Goal: Task Accomplishment & Management: Use online tool/utility

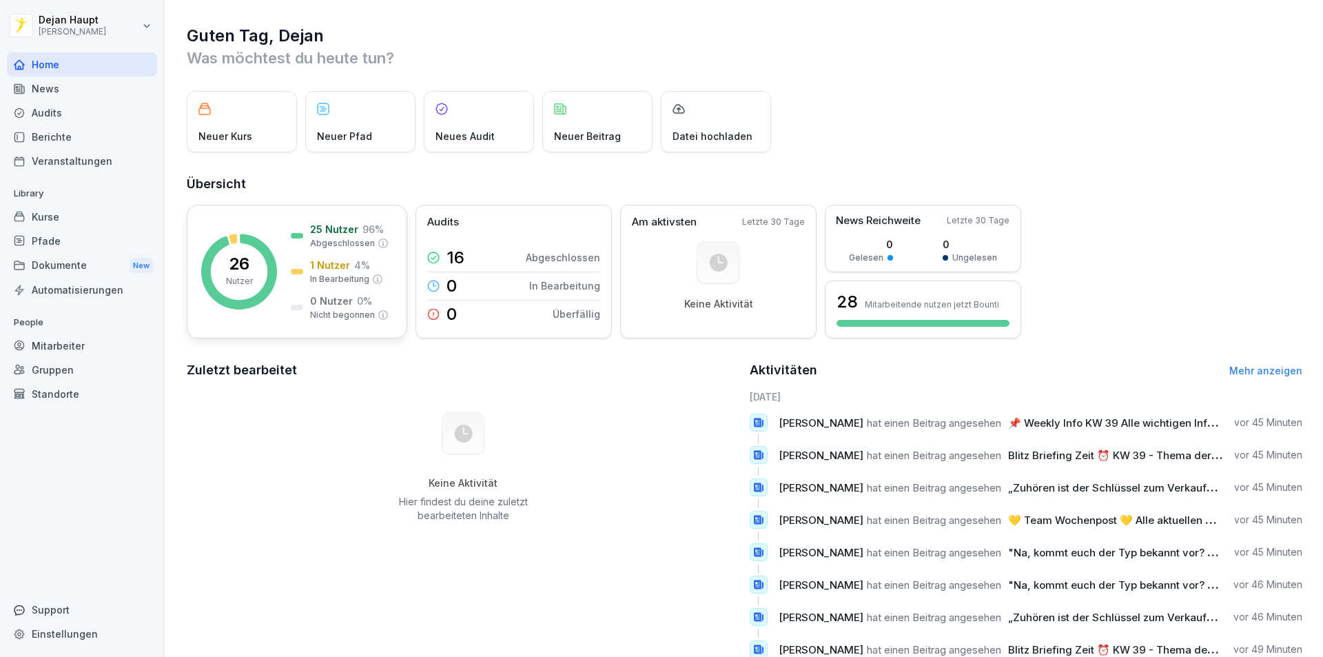
click at [373, 277] on icon at bounding box center [377, 279] width 11 height 11
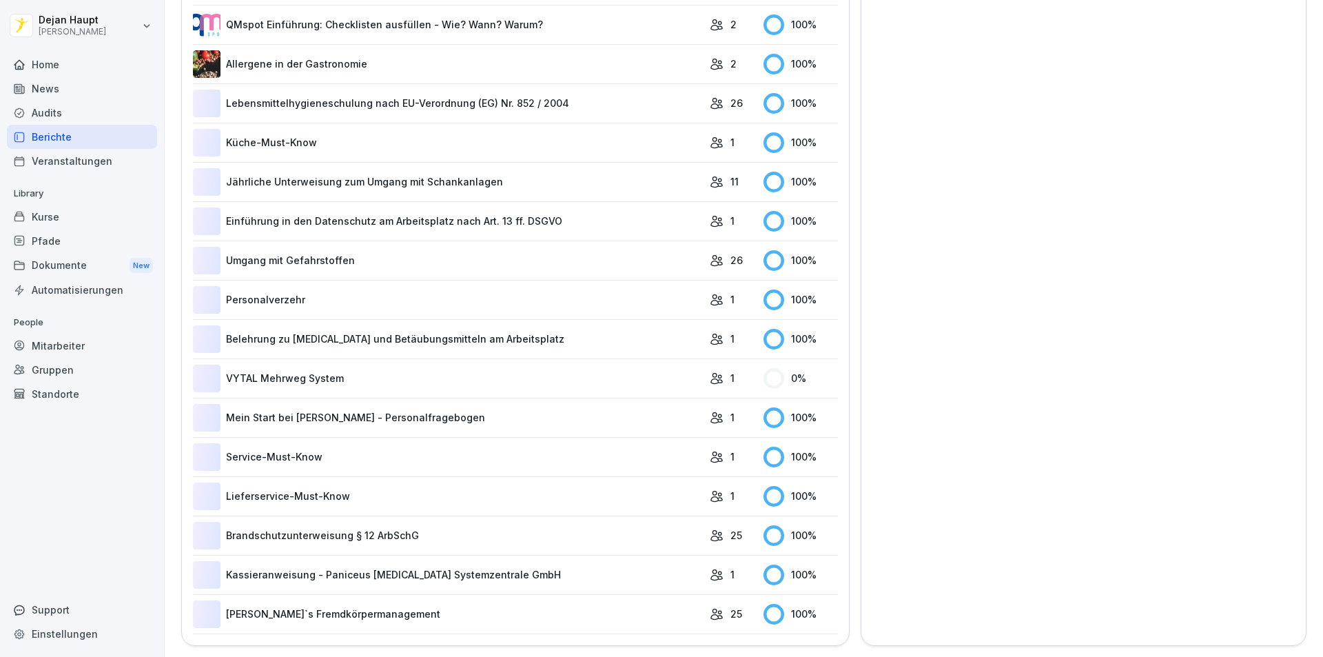
scroll to position [695, 0]
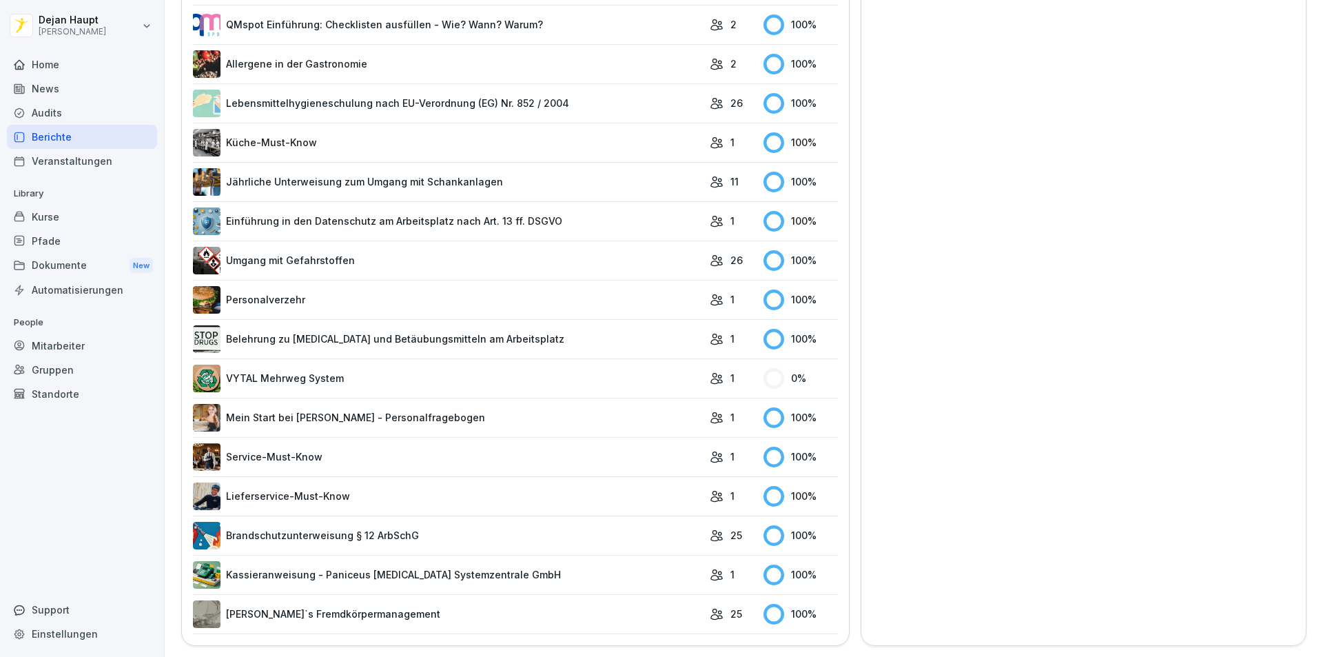
click at [249, 367] on link "VYTAL Mehrweg System" at bounding box center [448, 378] width 510 height 28
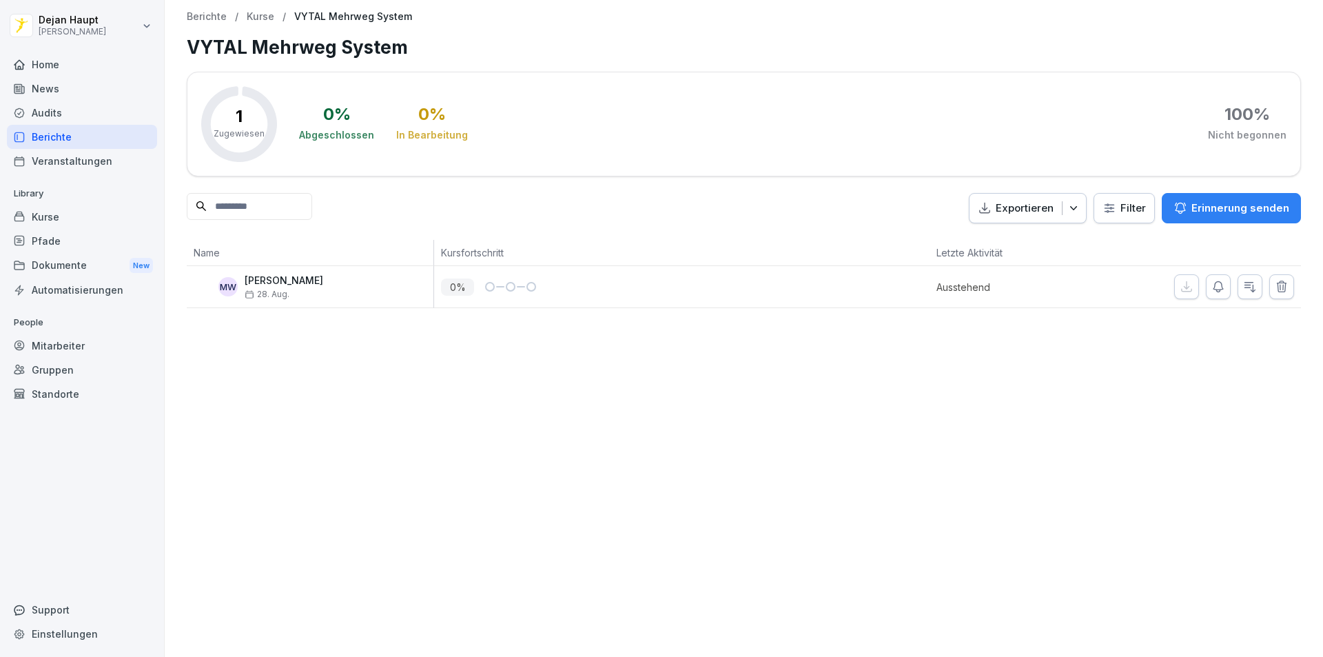
click at [82, 68] on div "Home" at bounding box center [82, 64] width 150 height 24
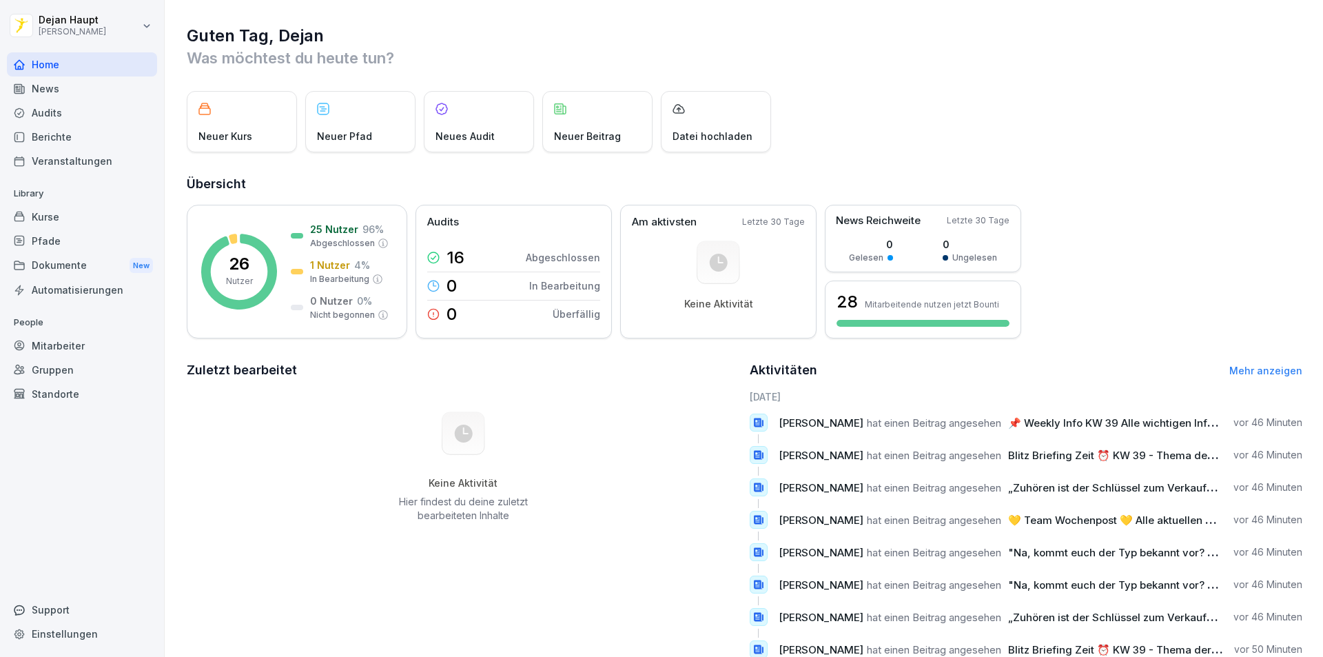
click at [44, 220] on div "Kurse" at bounding box center [82, 217] width 150 height 24
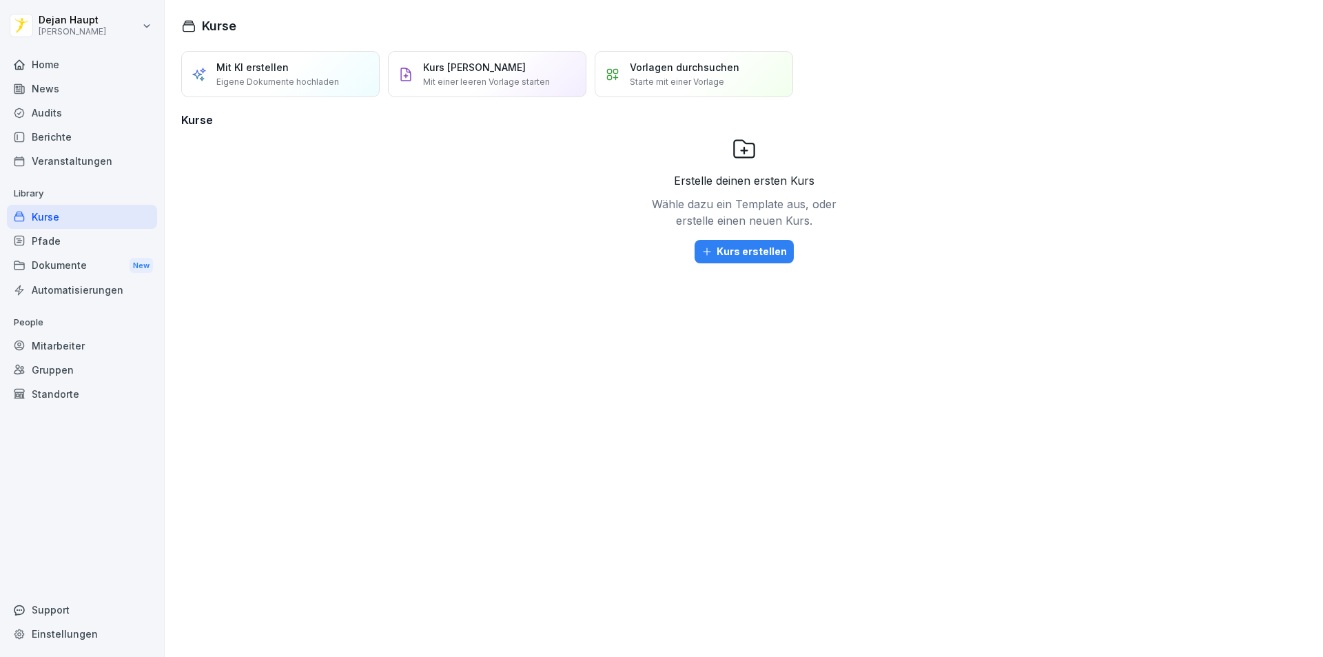
click at [45, 343] on div "Mitarbeiter" at bounding box center [82, 345] width 150 height 24
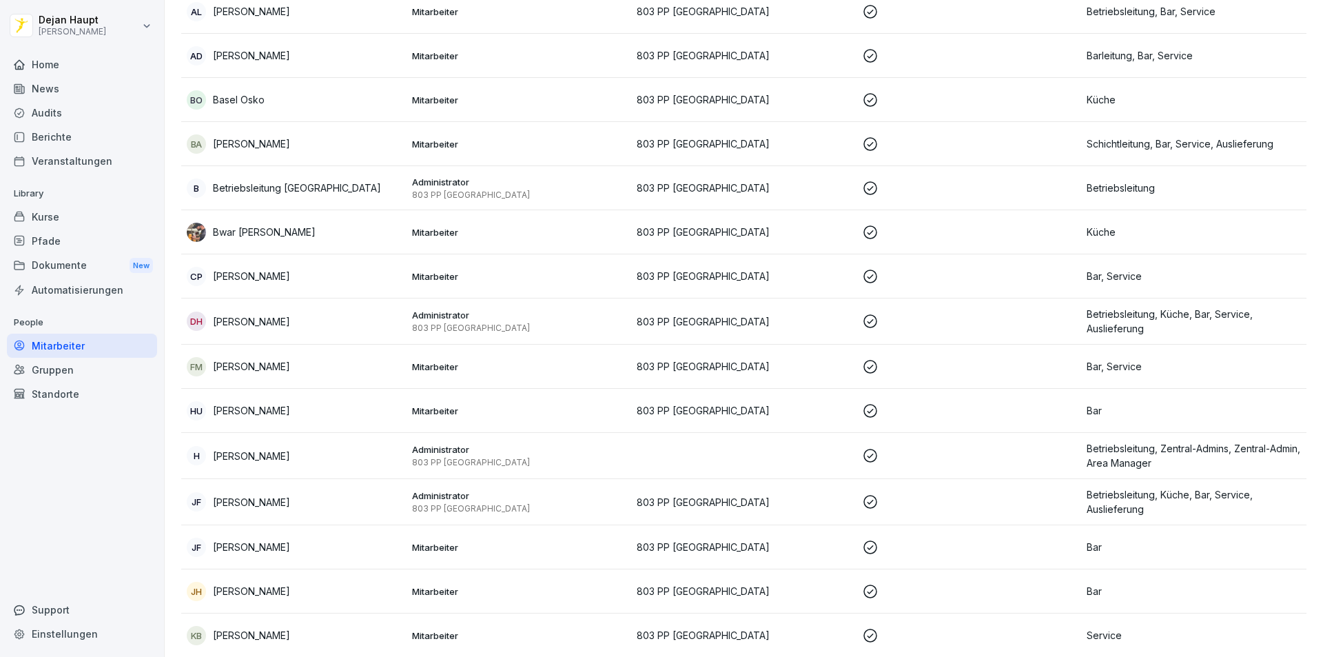
scroll to position [141, 0]
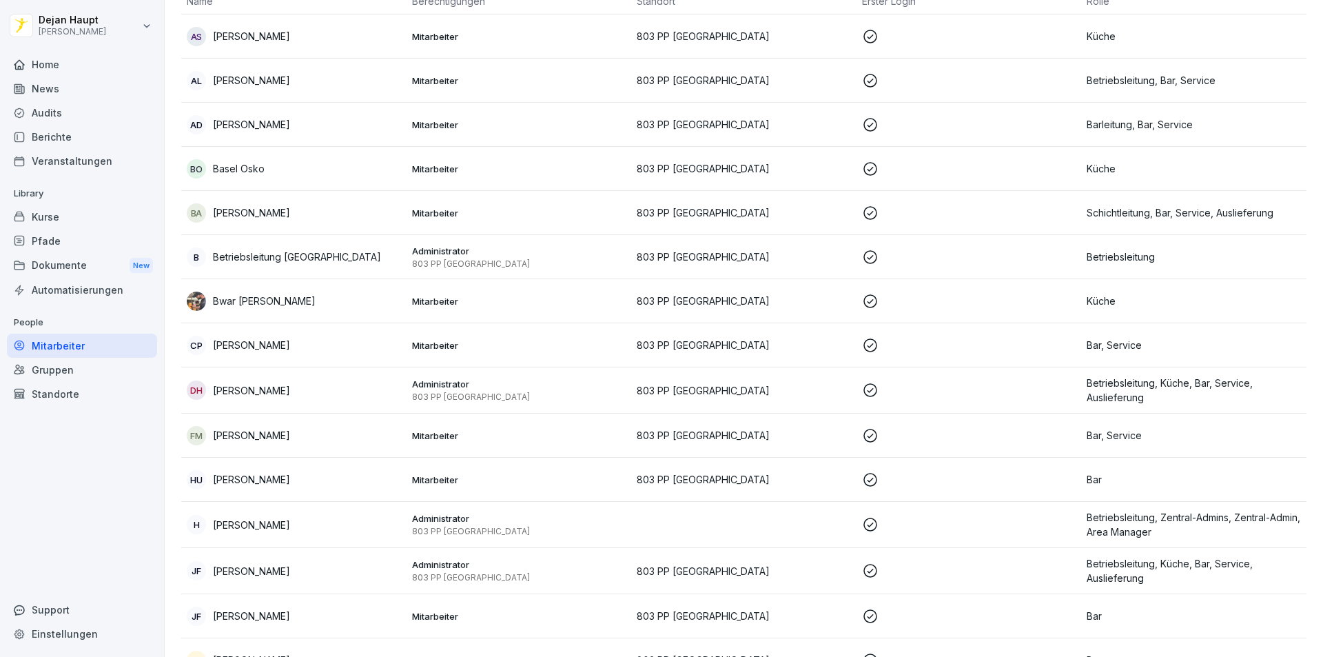
click at [318, 608] on div "[PERSON_NAME]" at bounding box center [294, 615] width 214 height 19
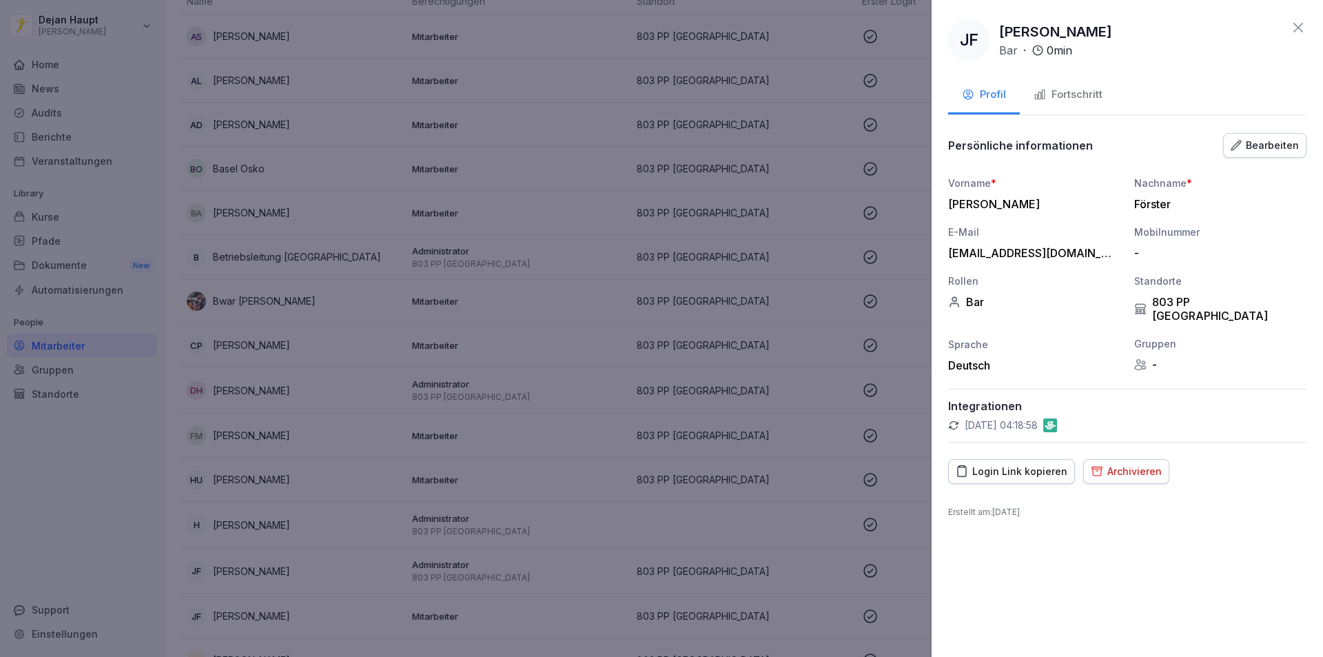
click at [1020, 464] on div "Login Link kopieren" at bounding box center [1012, 471] width 112 height 15
click at [1302, 24] on icon at bounding box center [1298, 28] width 10 height 10
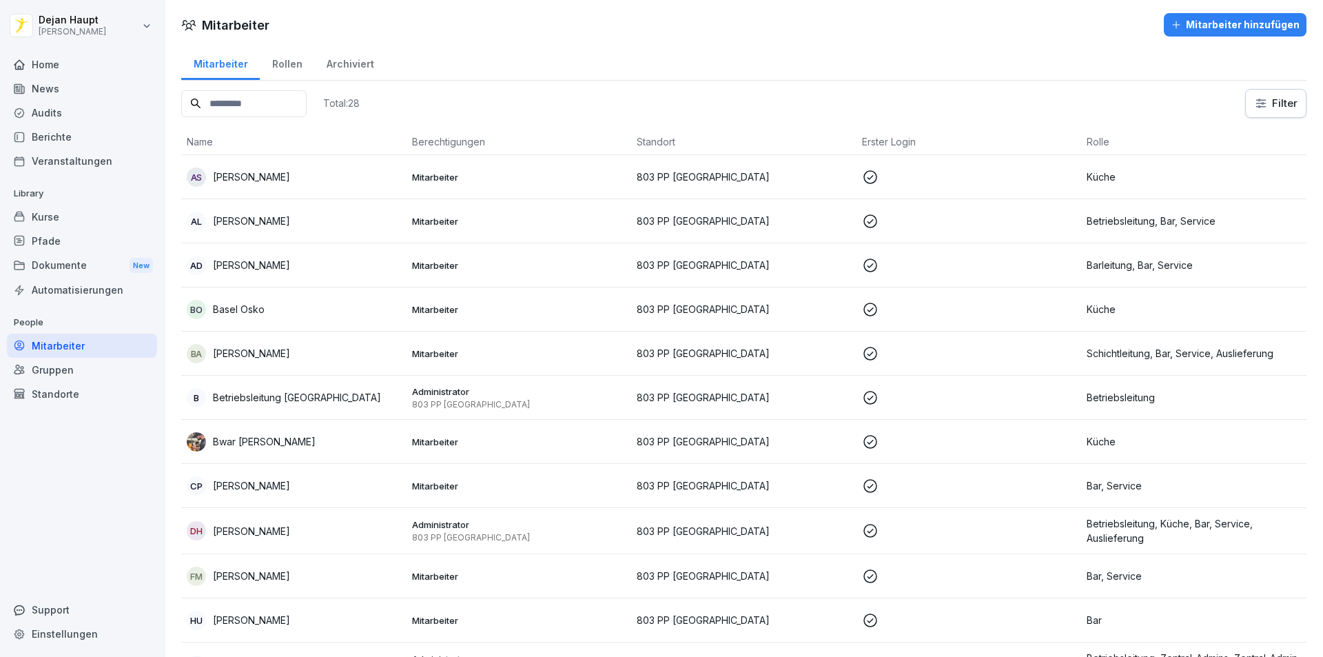
scroll to position [0, 0]
